Goal: Navigation & Orientation: Go to known website

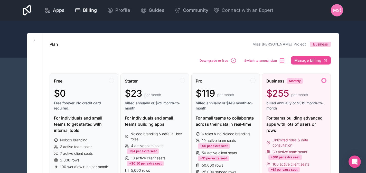
click at [59, 14] on link "Apps" at bounding box center [55, 10] width 28 height 11
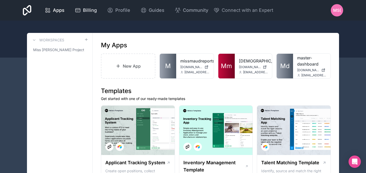
click at [94, 14] on link "Billing" at bounding box center [86, 10] width 30 height 11
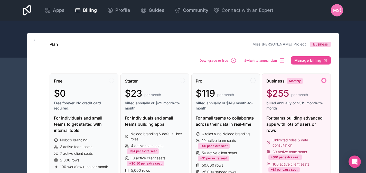
click at [299, 65] on div "Free $0 Free forever. No credit card required. For individuals and small teams …" at bounding box center [190, 168] width 281 height 207
click at [299, 60] on span "Manage billing" at bounding box center [307, 60] width 27 height 5
click at [62, 11] on span "Apps" at bounding box center [59, 10] width 12 height 7
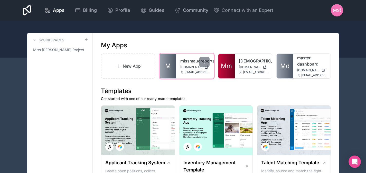
click at [184, 66] on span "[DOMAIN_NAME]" at bounding box center [191, 67] width 22 height 4
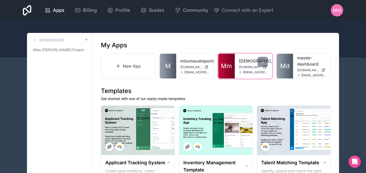
click at [236, 58] on div "[DEMOGRAPHIC_DATA] [DOMAIN_NAME] [EMAIL_ADDRESS][DOMAIN_NAME]" at bounding box center [253, 66] width 37 height 25
click at [240, 61] on link "[DEMOGRAPHIC_DATA]" at bounding box center [253, 61] width 29 height 6
